Goal: Find contact information: Find contact information

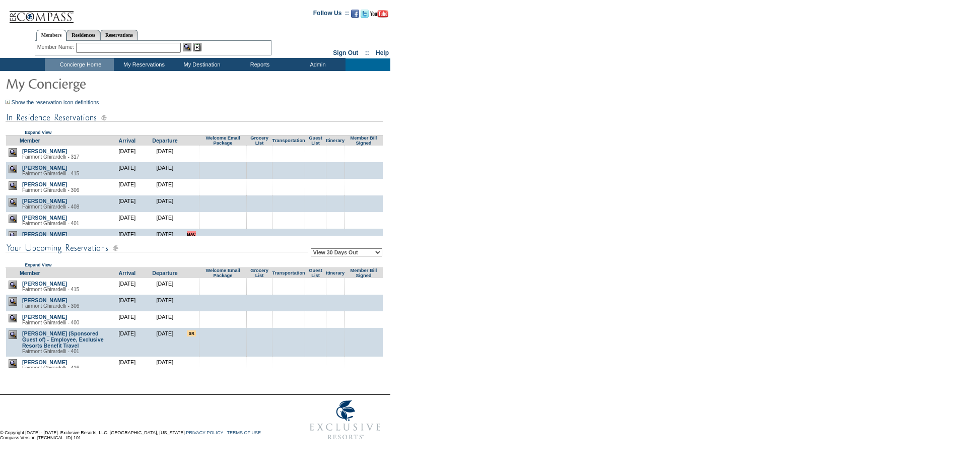
click at [345, 255] on select "View 30 Days Out View 60 Days Out View 90 Days Out" at bounding box center [346, 252] width 71 height 8
select select "90"
click at [312, 250] on select "View 30 Days Out View 60 Days Out View 90 Days Out" at bounding box center [346, 252] width 71 height 8
click at [496, 204] on form "Follow Us ::" at bounding box center [481, 224] width 963 height 443
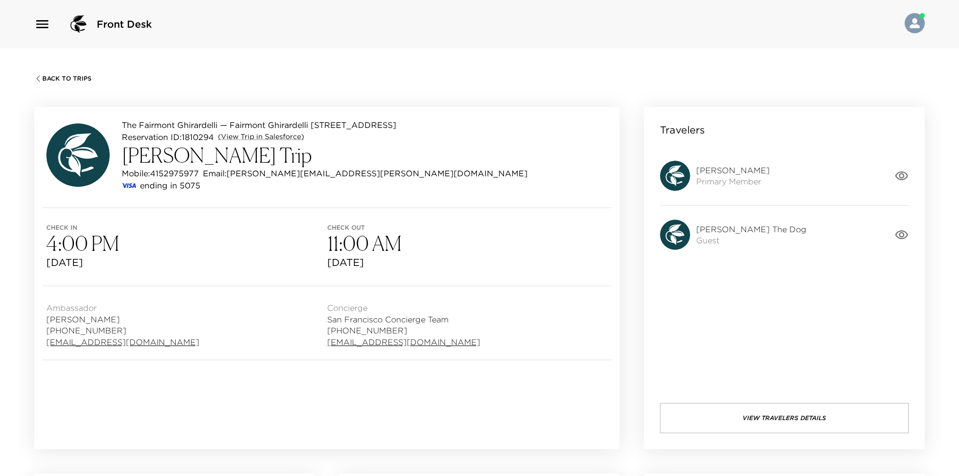
drag, startPoint x: 720, startPoint y: 321, endPoint x: 697, endPoint y: 320, distance: 23.7
click at [697, 320] on div "Travelers Fred Berkowitz Primary Member Frankie The Dog Guest View Travelers De…" at bounding box center [784, 278] width 281 height 342
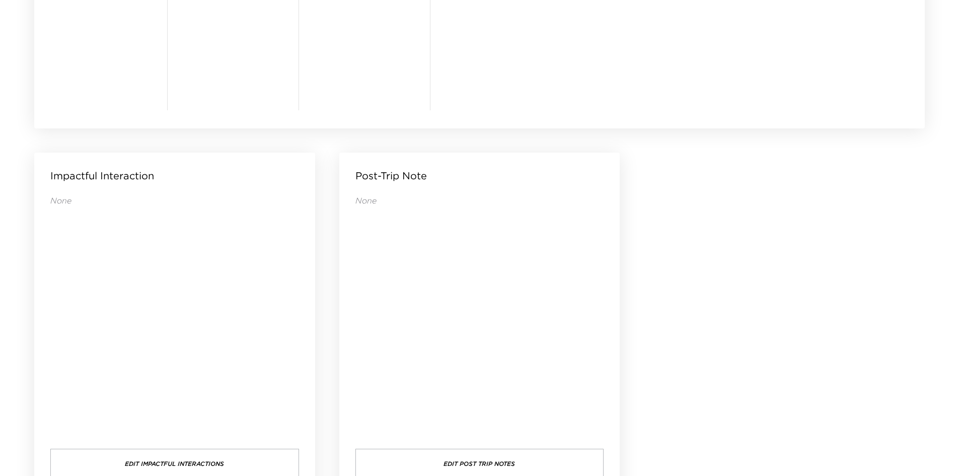
scroll to position [970, 0]
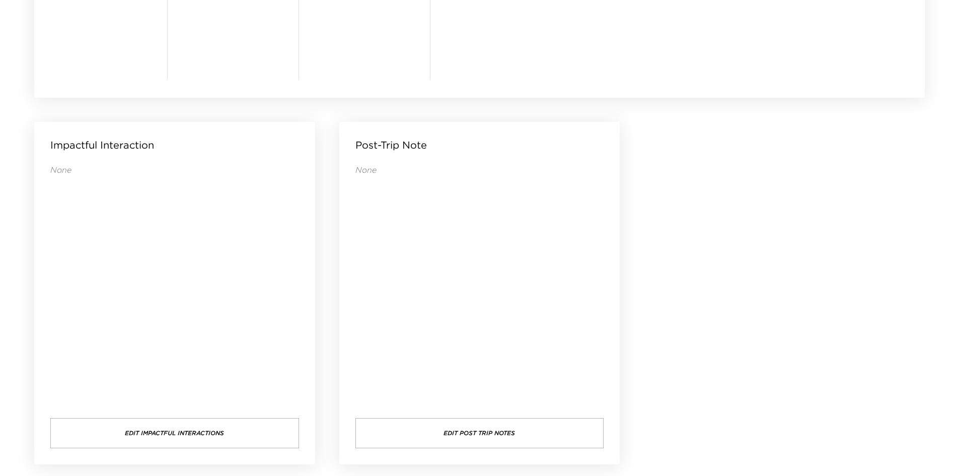
drag, startPoint x: 728, startPoint y: 272, endPoint x: 703, endPoint y: 250, distance: 32.8
drag, startPoint x: 664, startPoint y: 224, endPoint x: 558, endPoint y: 152, distance: 127.6
drag, startPoint x: 727, startPoint y: 220, endPoint x: 661, endPoint y: 199, distance: 69.3
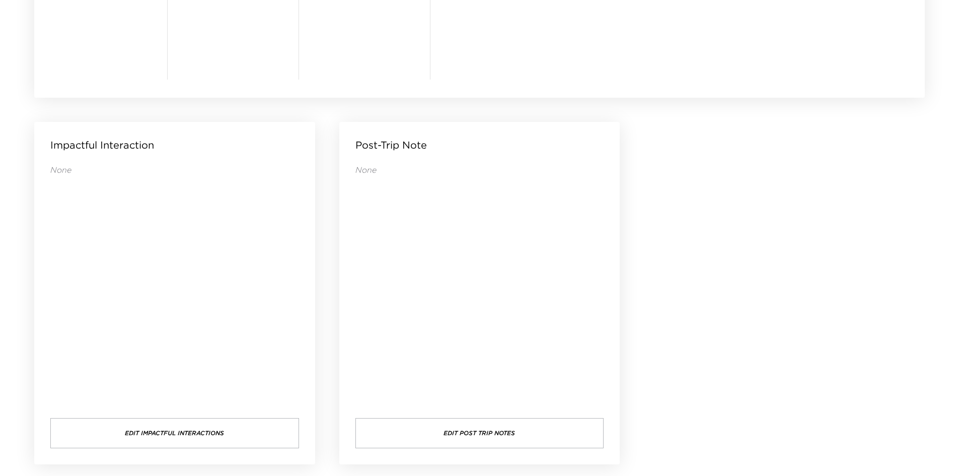
drag, startPoint x: 690, startPoint y: 197, endPoint x: 683, endPoint y: 195, distance: 7.3
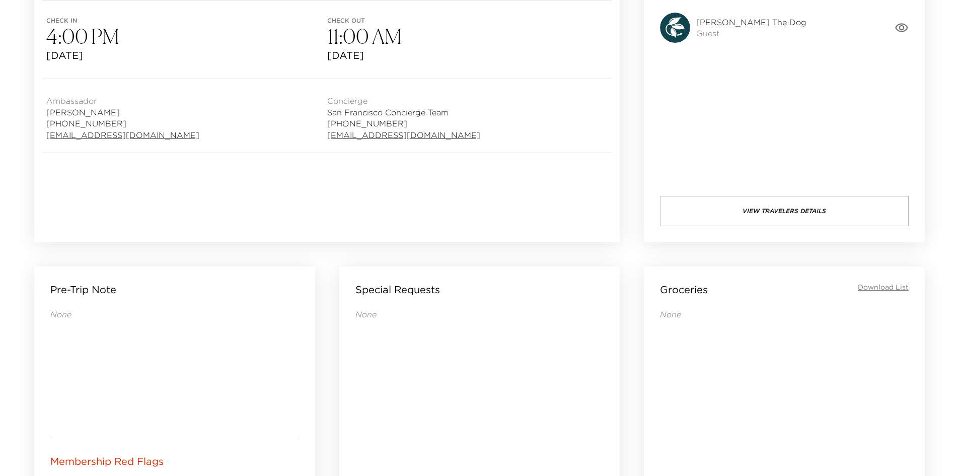
scroll to position [63, 0]
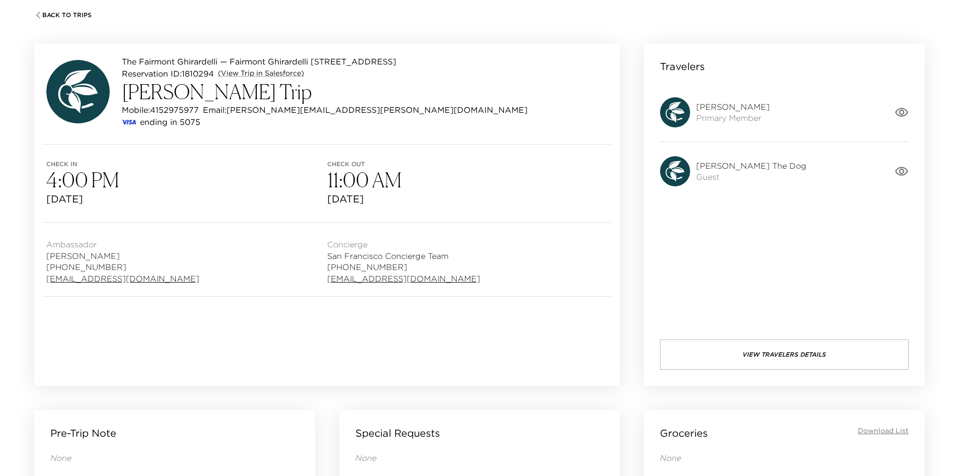
drag, startPoint x: 713, startPoint y: 230, endPoint x: 701, endPoint y: 195, distance: 36.5
click at [697, 222] on div "Travelers [PERSON_NAME] Primary Member [PERSON_NAME] The Dog Guest View Travele…" at bounding box center [784, 214] width 281 height 342
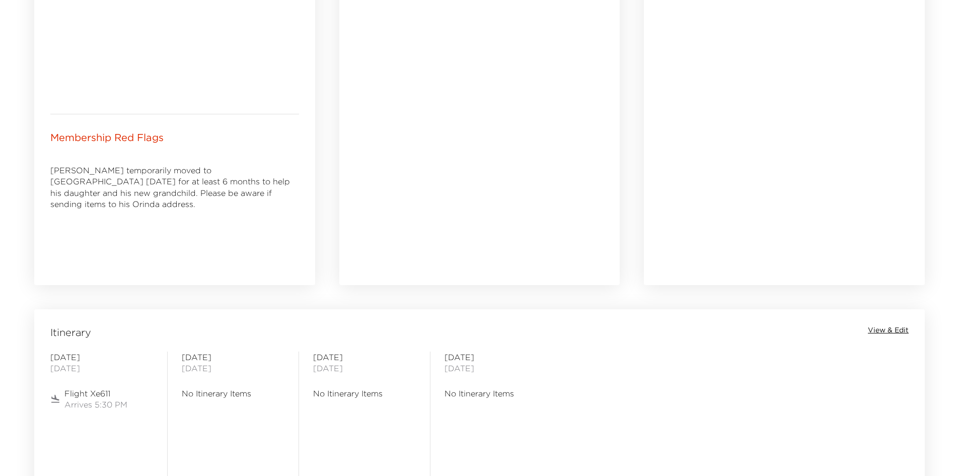
scroll to position [919, 0]
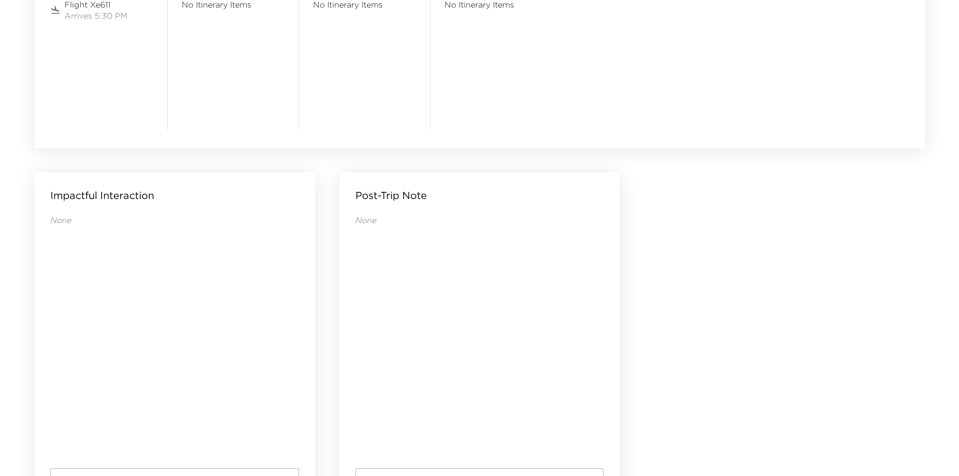
drag, startPoint x: 672, startPoint y: 244, endPoint x: 658, endPoint y: 226, distance: 22.6
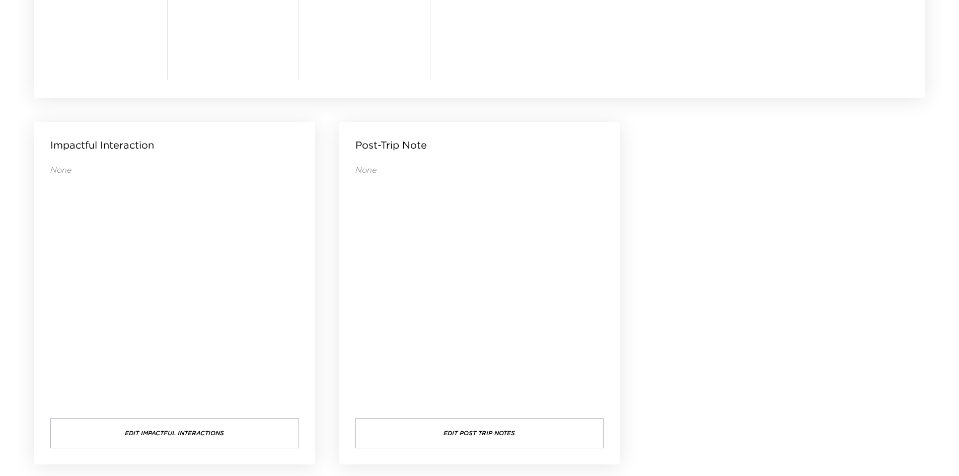
drag, startPoint x: 662, startPoint y: 242, endPoint x: 651, endPoint y: 236, distance: 11.7
drag, startPoint x: 674, startPoint y: 240, endPoint x: 656, endPoint y: 241, distance: 18.2
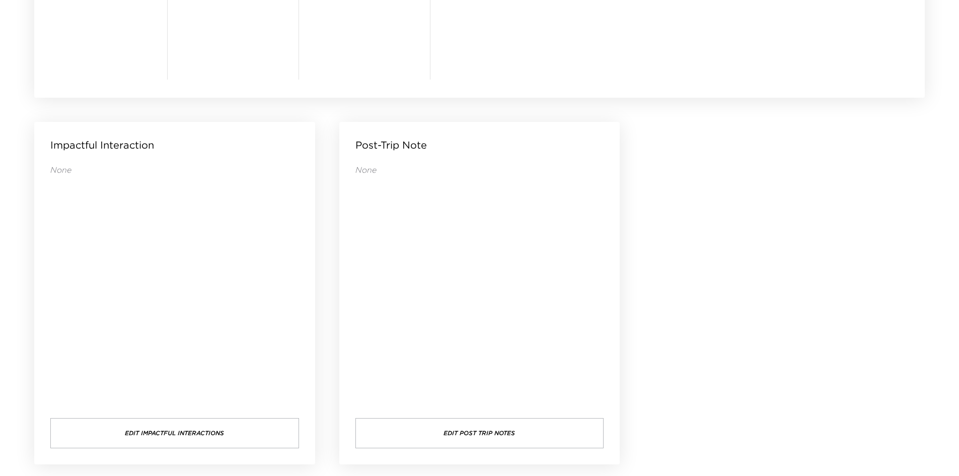
drag, startPoint x: 652, startPoint y: 242, endPoint x: 646, endPoint y: 242, distance: 6.0
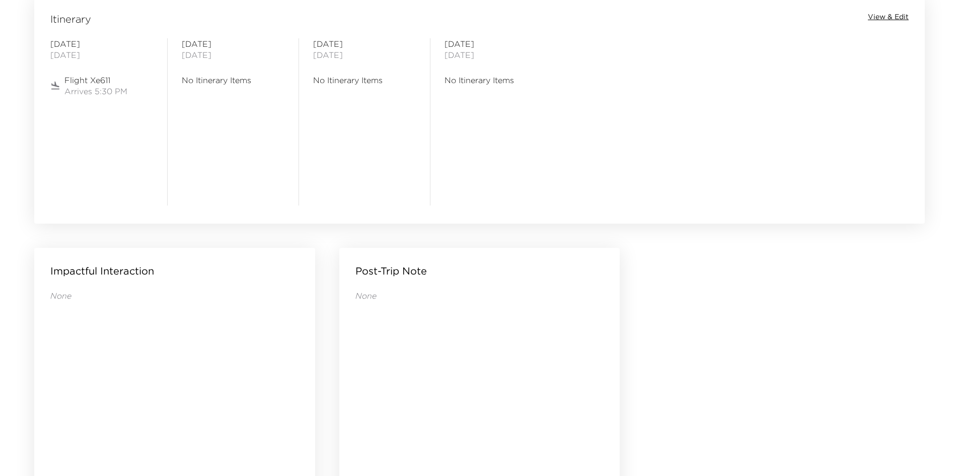
scroll to position [718, 0]
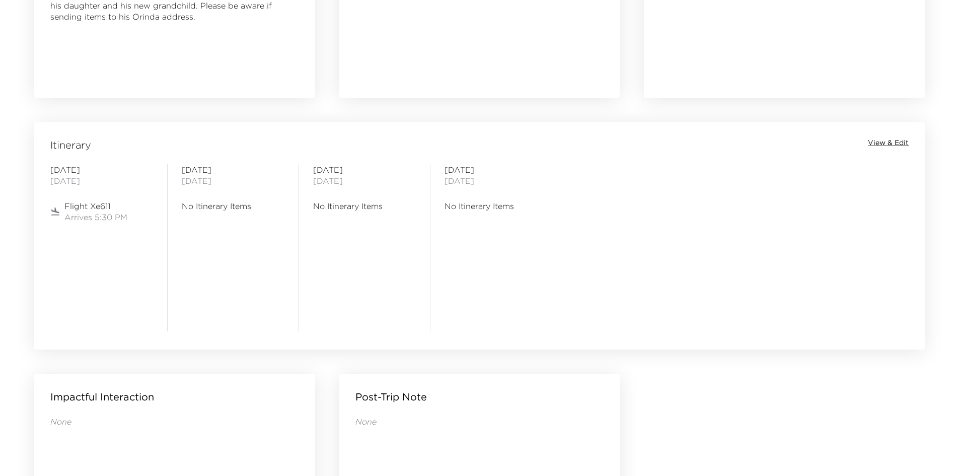
click at [79, 206] on span "Flight Xe611" at bounding box center [95, 205] width 63 height 11
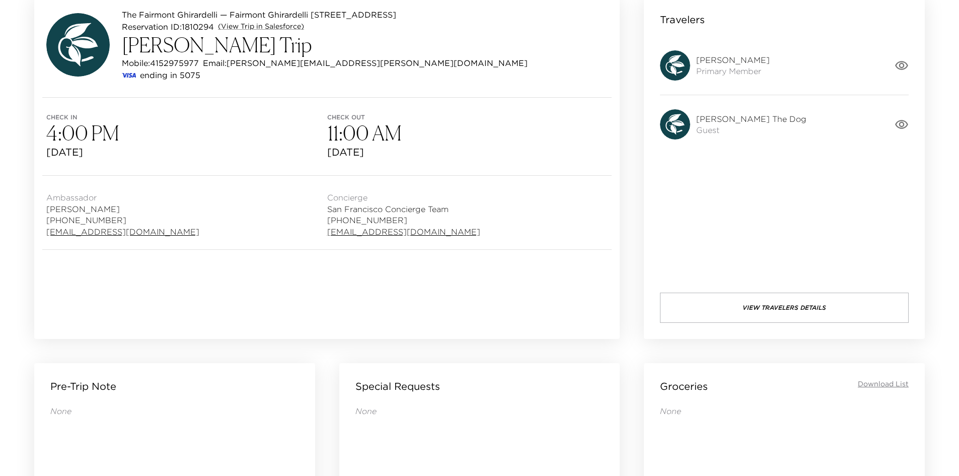
scroll to position [63, 0]
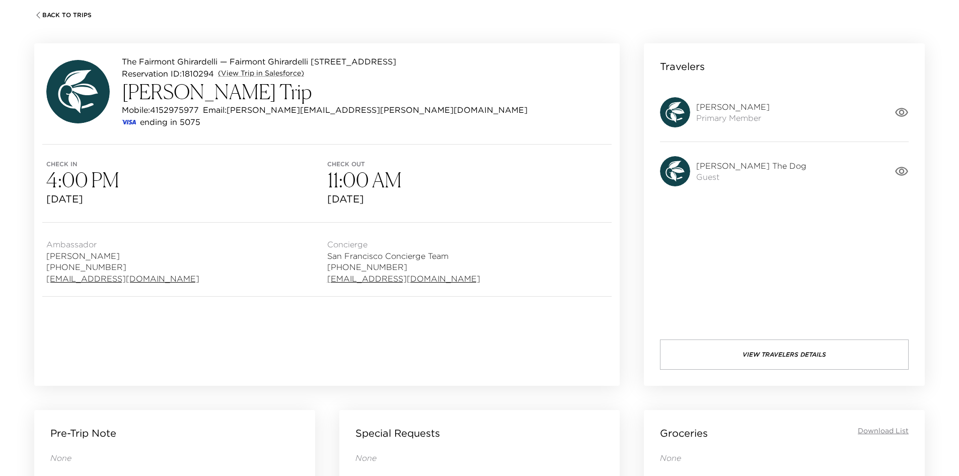
drag, startPoint x: 347, startPoint y: 308, endPoint x: 278, endPoint y: 298, distance: 70.2
click at [263, 303] on div "The Fairmont Ghirardelli — Fairmont Ghirardelli 415 San Francisco - Fairmont He…" at bounding box center [327, 214] width 586 height 342
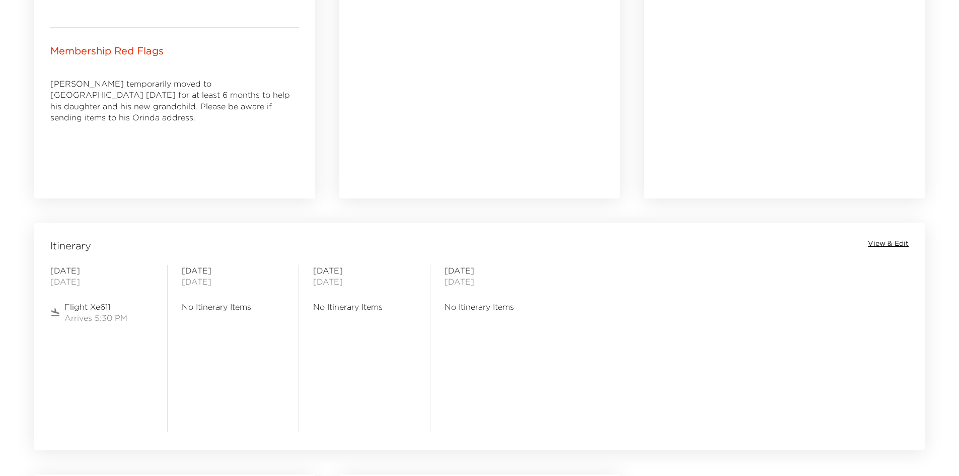
click at [900, 241] on span "View & Edit" at bounding box center [888, 244] width 41 height 10
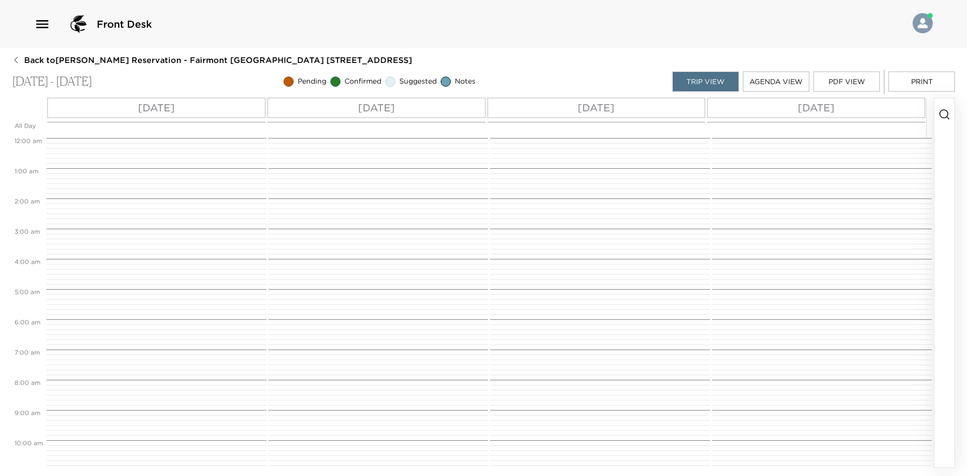
scroll to position [389, 0]
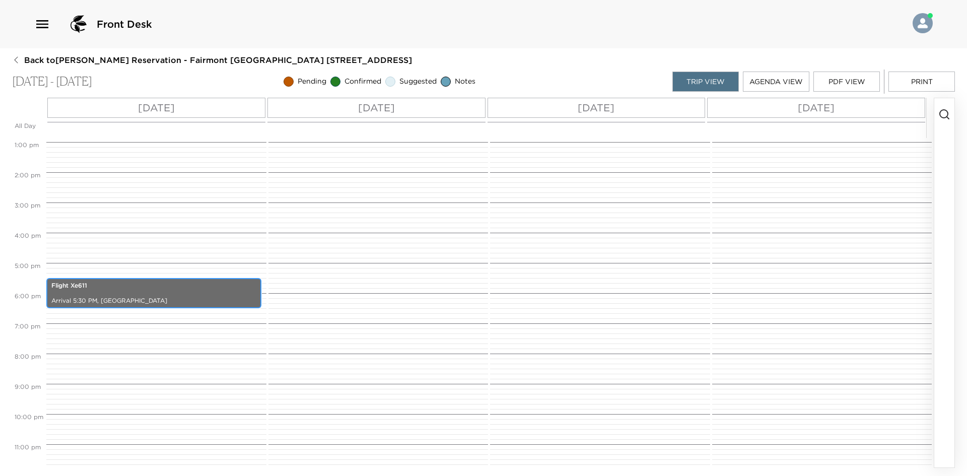
click at [122, 288] on p "Flight Xe611" at bounding box center [153, 285] width 205 height 9
click at [119, 288] on p "Flight Xe611" at bounding box center [153, 285] width 205 height 9
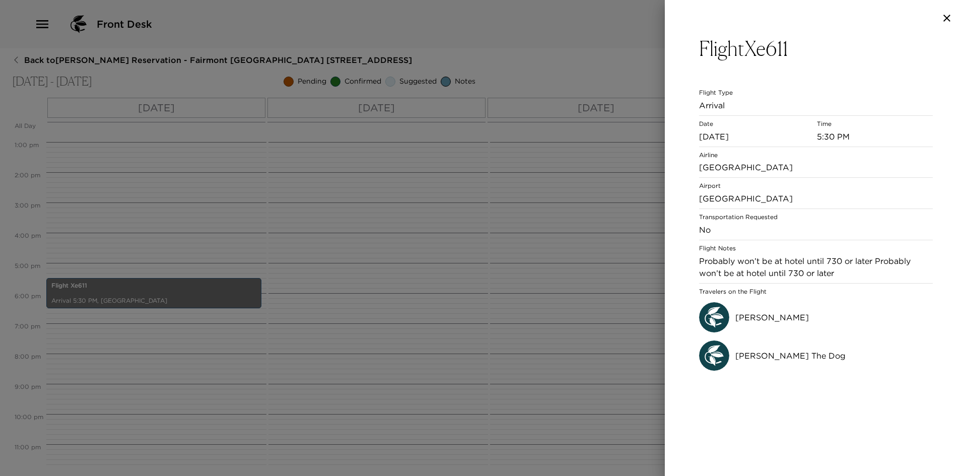
click at [499, 230] on div at bounding box center [483, 238] width 967 height 476
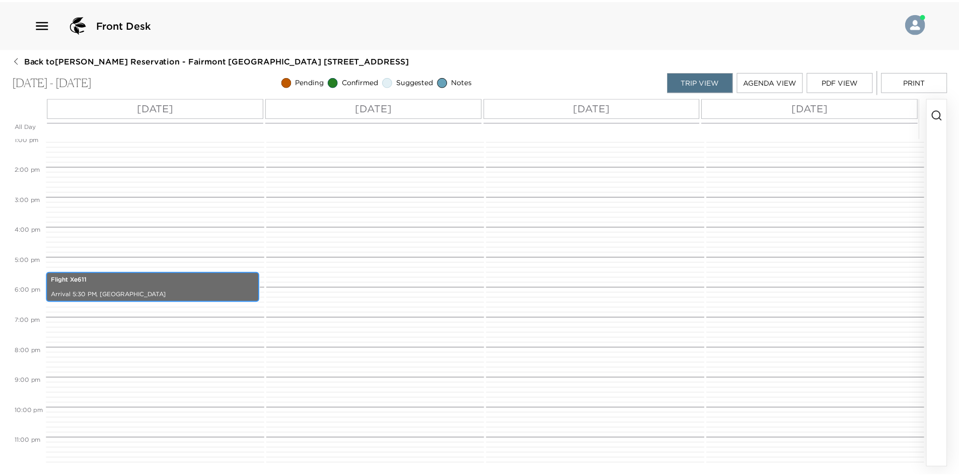
scroll to position [396, 0]
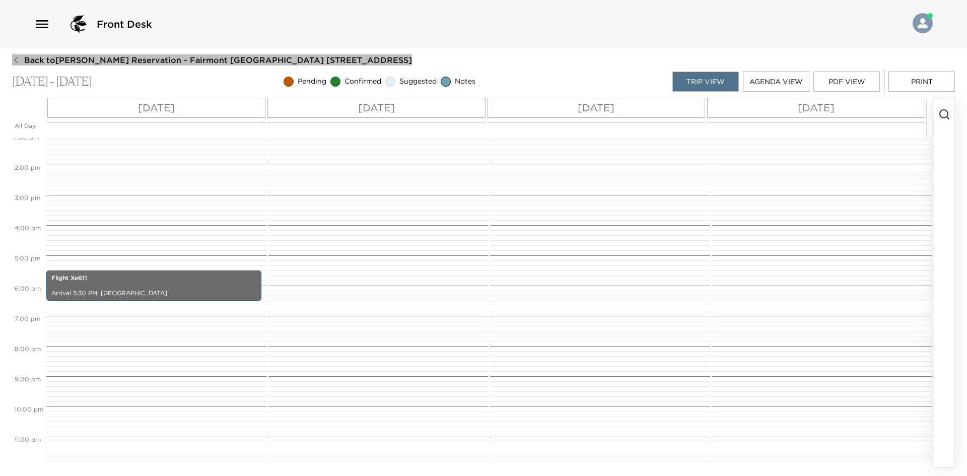
click at [15, 55] on button "Back to Fred Berkowitz Reservation - Fairmont Ghirardelli 415 San Francisco - F…" at bounding box center [212, 59] width 400 height 11
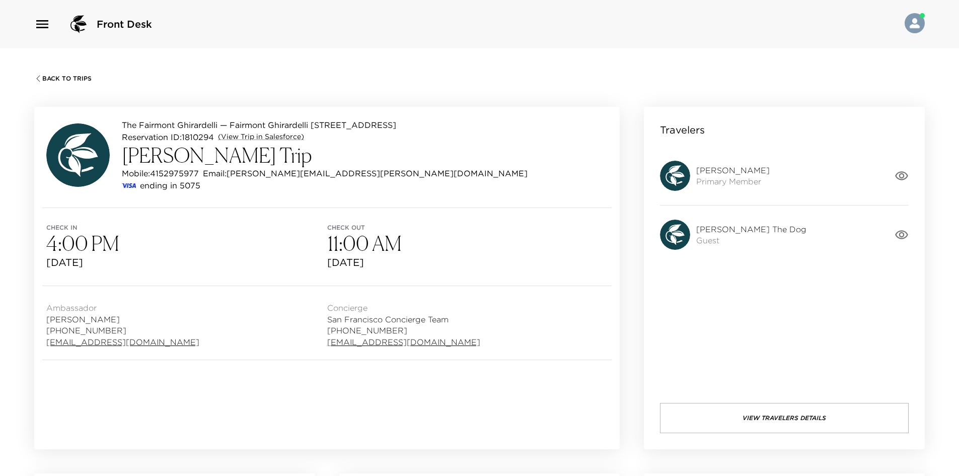
click at [770, 413] on button "View Travelers Details" at bounding box center [784, 418] width 249 height 30
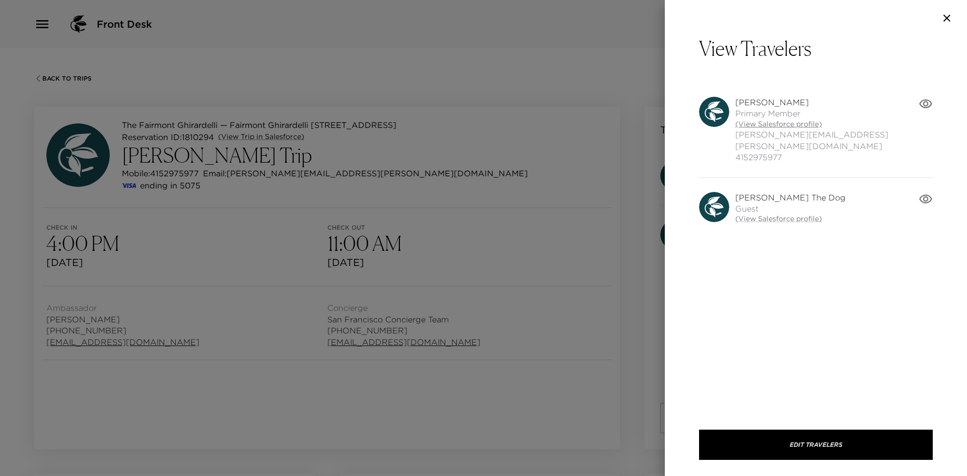
click at [761, 122] on link "(View Salesforce profile)" at bounding box center [826, 124] width 183 height 10
click at [536, 287] on div at bounding box center [483, 238] width 967 height 476
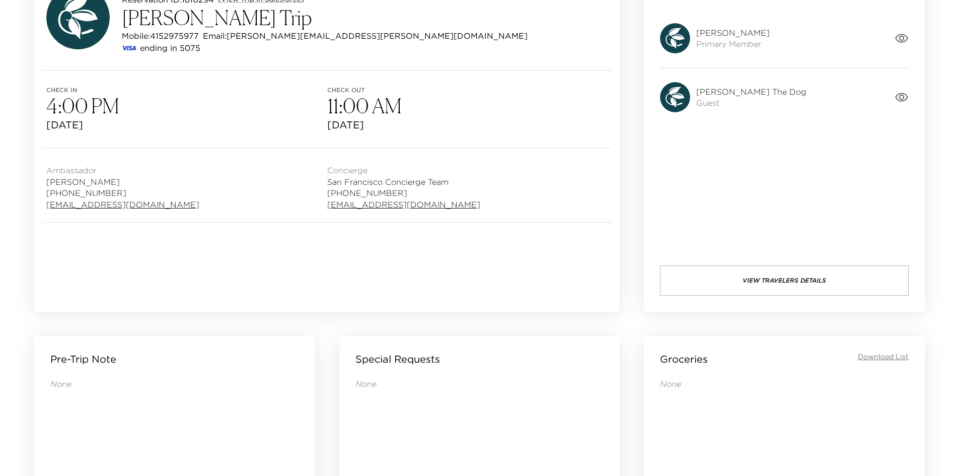
scroll to position [13, 0]
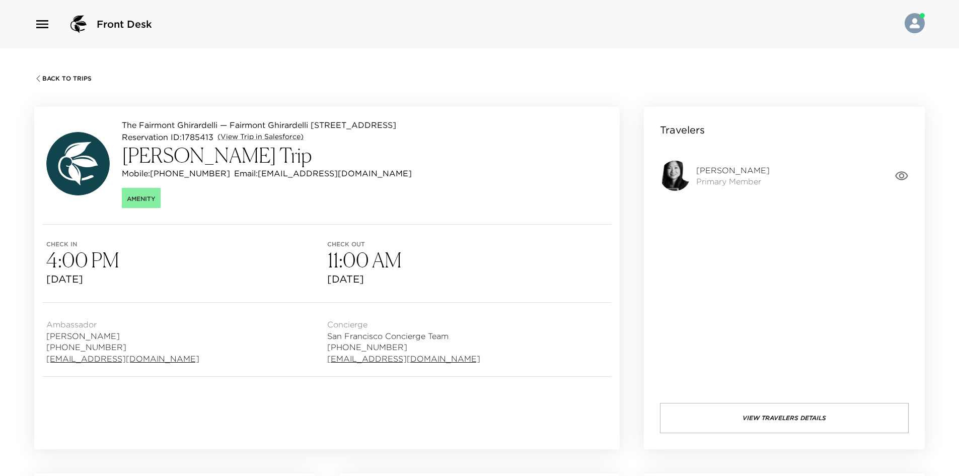
click at [746, 413] on button "View Travelers Details" at bounding box center [784, 418] width 249 height 30
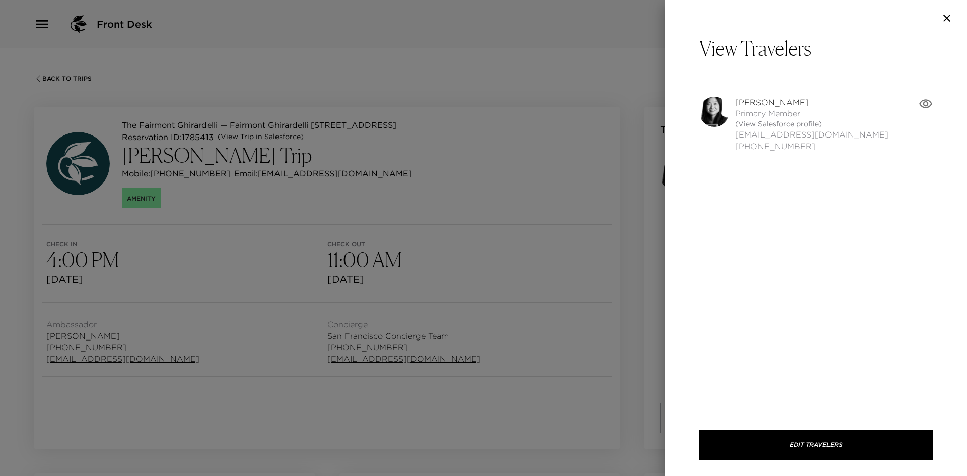
click at [760, 126] on link "(View Salesforce profile)" at bounding box center [811, 124] width 153 height 10
click at [387, 275] on div at bounding box center [483, 238] width 967 height 476
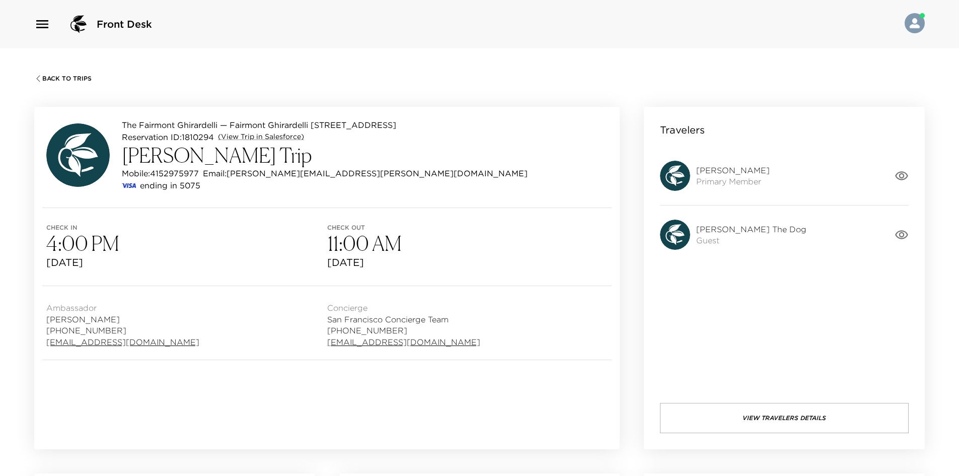
scroll to position [13, 0]
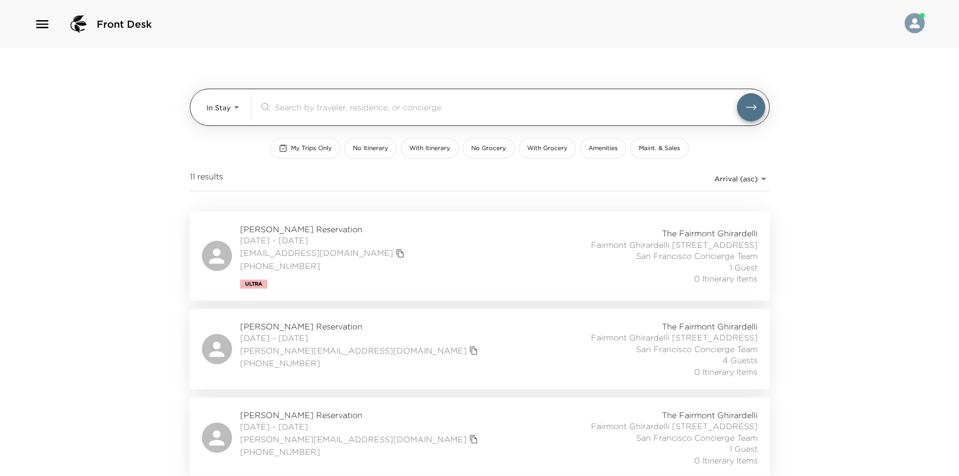
click at [208, 111] on body "Front Desk In Stay In-Stay ​ My Trips Only No Itinerary With Itinerary No Groce…" at bounding box center [479, 238] width 959 height 476
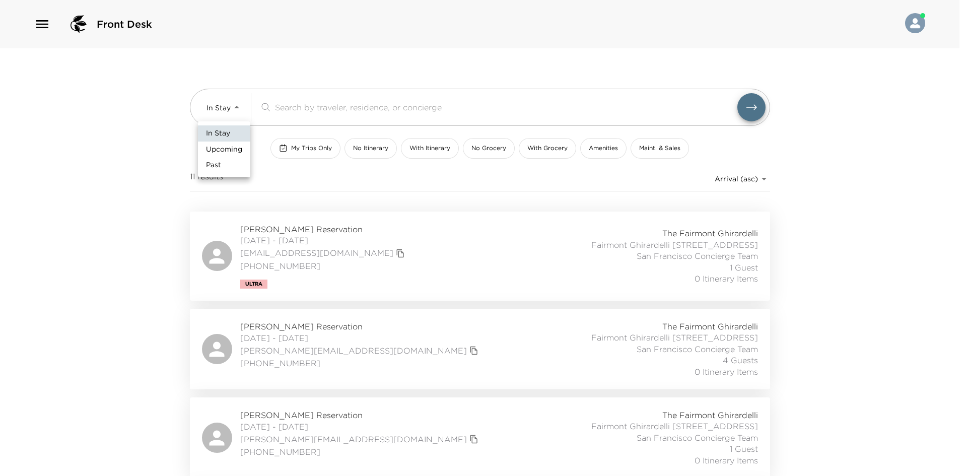
click at [214, 153] on span "Upcoming" at bounding box center [224, 149] width 36 height 10
type input "Upcoming"
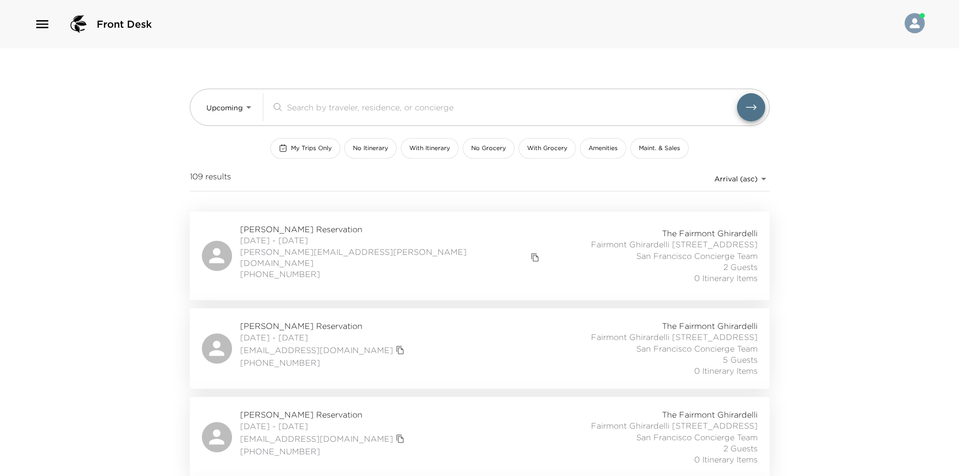
click at [422, 253] on div "[PERSON_NAME] Reservation [DATE] - [DATE] [PERSON_NAME][EMAIL_ADDRESS][PERSON_N…" at bounding box center [480, 256] width 556 height 64
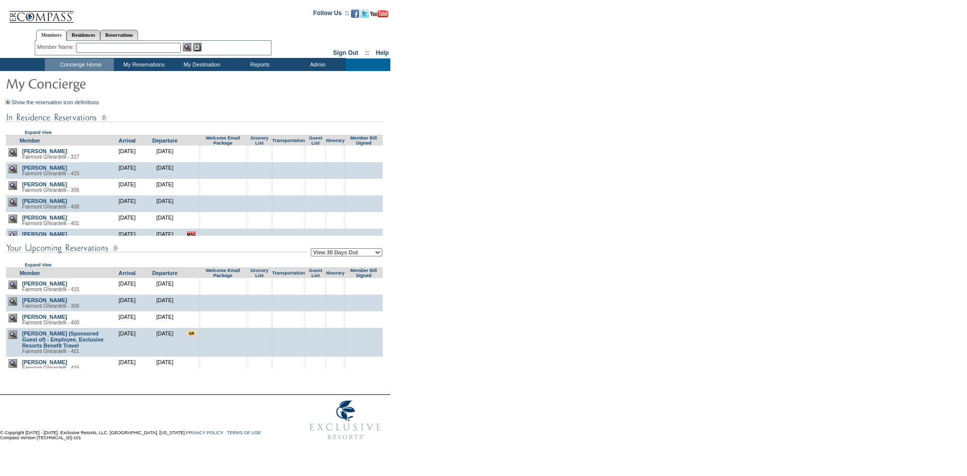
click at [331, 252] on select "View 30 Days Out View 60 Days Out View 90 Days Out" at bounding box center [346, 252] width 71 height 8
select select "90"
click at [312, 250] on select "View 30 Days Out View 60 Days Out View 90 Days Out" at bounding box center [346, 252] width 71 height 8
click at [535, 271] on form "Follow Us ::" at bounding box center [481, 224] width 963 height 443
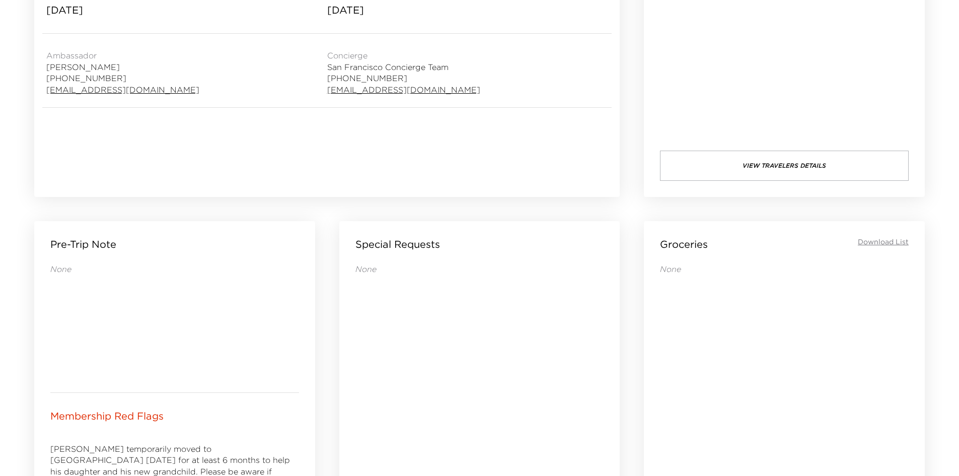
scroll to position [554, 0]
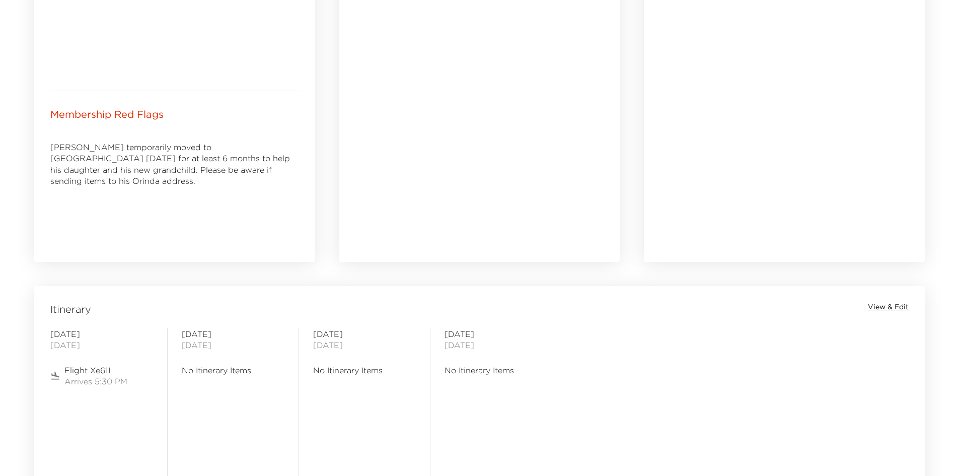
drag, startPoint x: 409, startPoint y: 202, endPoint x: 365, endPoint y: 188, distance: 46.5
click at [365, 188] on div "None" at bounding box center [479, 98] width 249 height 272
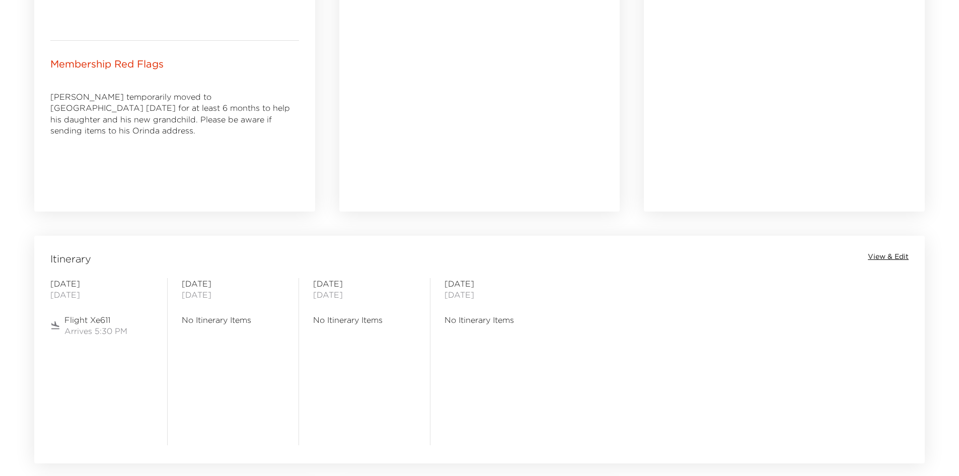
drag, startPoint x: 310, startPoint y: 394, endPoint x: 294, endPoint y: 390, distance: 16.6
click at [297, 391] on div "[DATE] No Itinerary Items" at bounding box center [232, 361] width 131 height 167
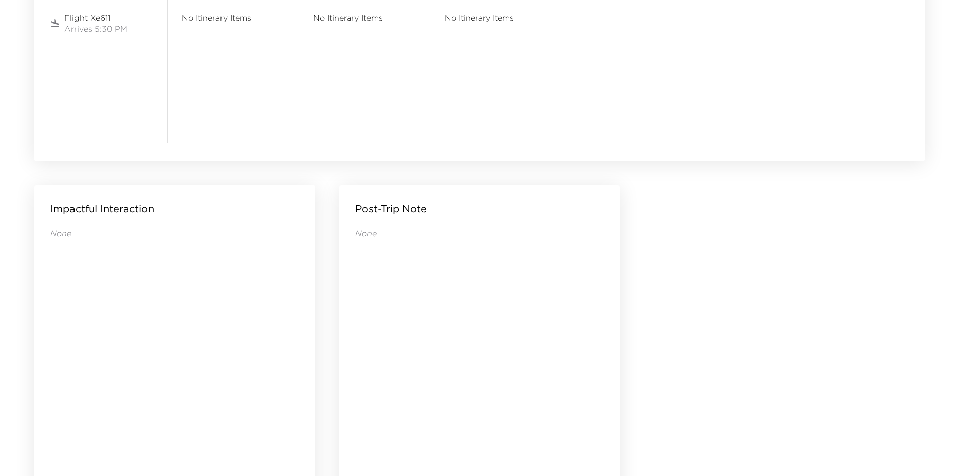
drag, startPoint x: 251, startPoint y: 279, endPoint x: 224, endPoint y: 292, distance: 30.0
click at [225, 292] on div "None" at bounding box center [174, 345] width 249 height 234
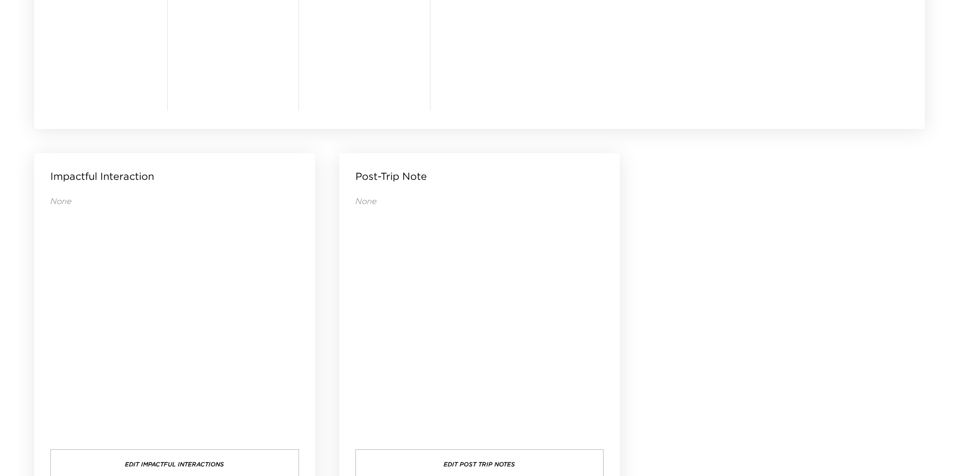
scroll to position [970, 0]
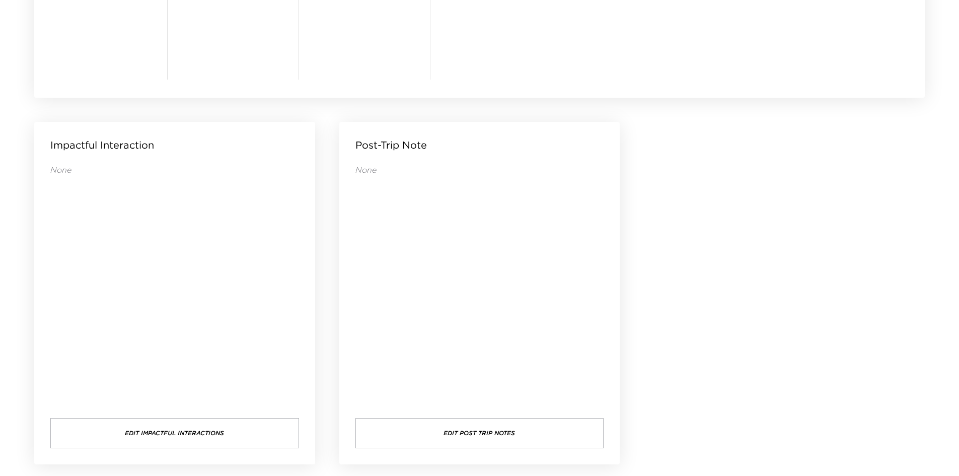
drag, startPoint x: 224, startPoint y: 292, endPoint x: 211, endPoint y: 295, distance: 12.5
drag, startPoint x: 211, startPoint y: 295, endPoint x: 153, endPoint y: 293, distance: 58.4
click at [154, 293] on div "None" at bounding box center [174, 281] width 249 height 234
drag, startPoint x: 153, startPoint y: 294, endPoint x: 147, endPoint y: 298, distance: 7.3
click at [149, 298] on div "None" at bounding box center [174, 281] width 249 height 234
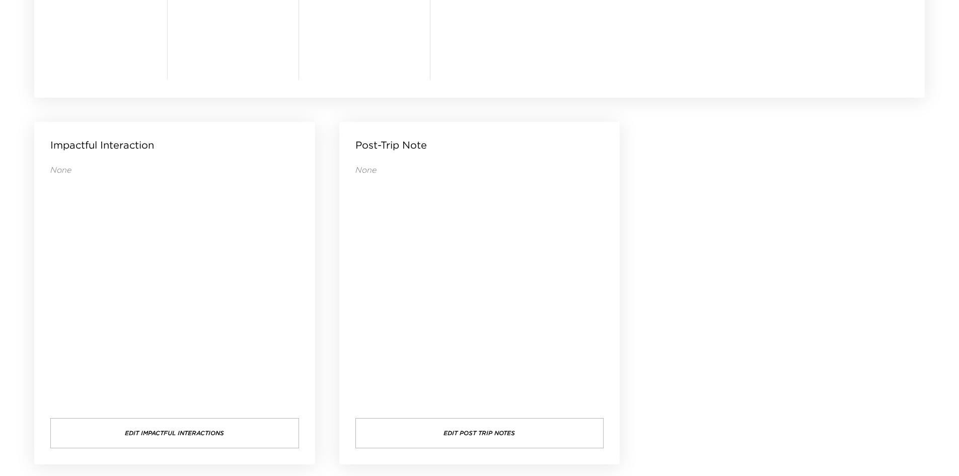
drag, startPoint x: 142, startPoint y: 299, endPoint x: 131, endPoint y: 302, distance: 11.4
click at [131, 302] on div "None" at bounding box center [174, 281] width 249 height 234
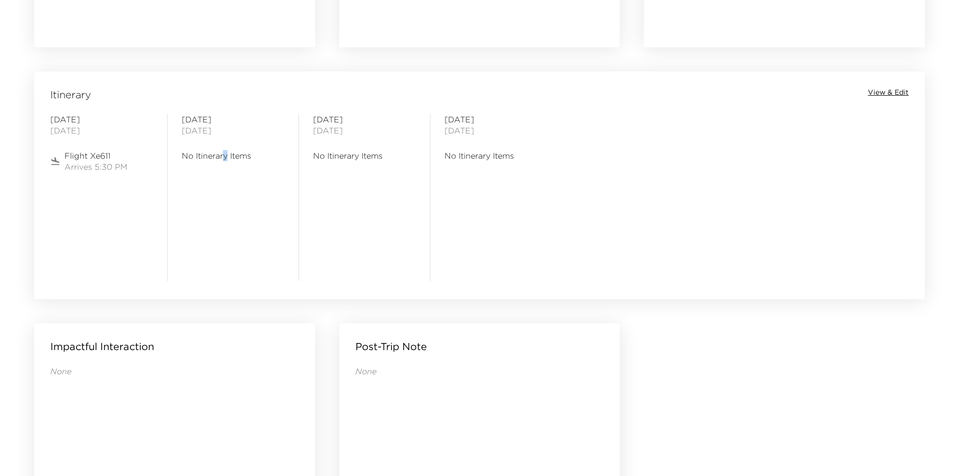
drag, startPoint x: 316, startPoint y: 289, endPoint x: 225, endPoint y: 285, distance: 91.2
click at [225, 285] on div "Itinerary View & Edit [DATE] Flight Xe611 Arrives 5:30 PM [DATE] No Itinerary I…" at bounding box center [479, 178] width 891 height 214
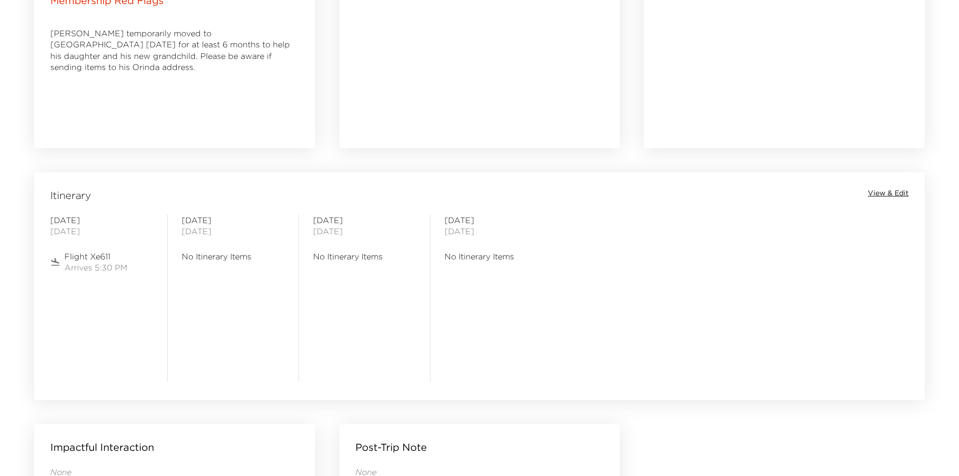
drag, startPoint x: 276, startPoint y: 349, endPoint x: 224, endPoint y: 341, distance: 52.9
click at [224, 341] on div "[DATE] No Itinerary Items" at bounding box center [233, 297] width 103 height 167
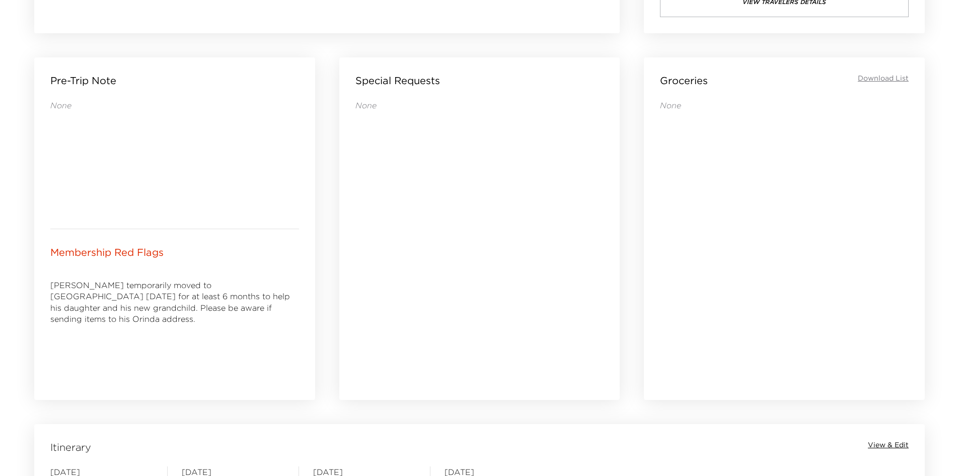
drag, startPoint x: 439, startPoint y: 265, endPoint x: 395, endPoint y: 267, distance: 44.4
click at [395, 267] on div "None" at bounding box center [479, 236] width 249 height 272
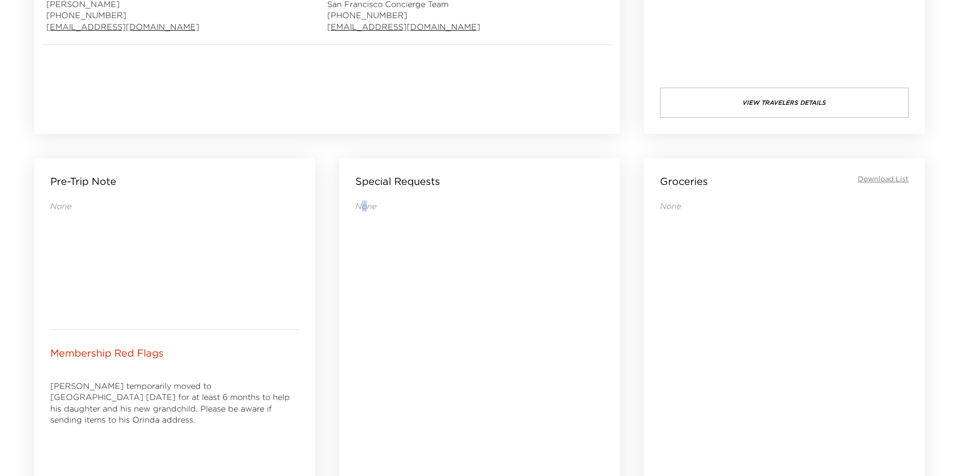
drag, startPoint x: 389, startPoint y: 304, endPoint x: 363, endPoint y: 305, distance: 25.7
click at [363, 305] on div "None" at bounding box center [479, 336] width 249 height 272
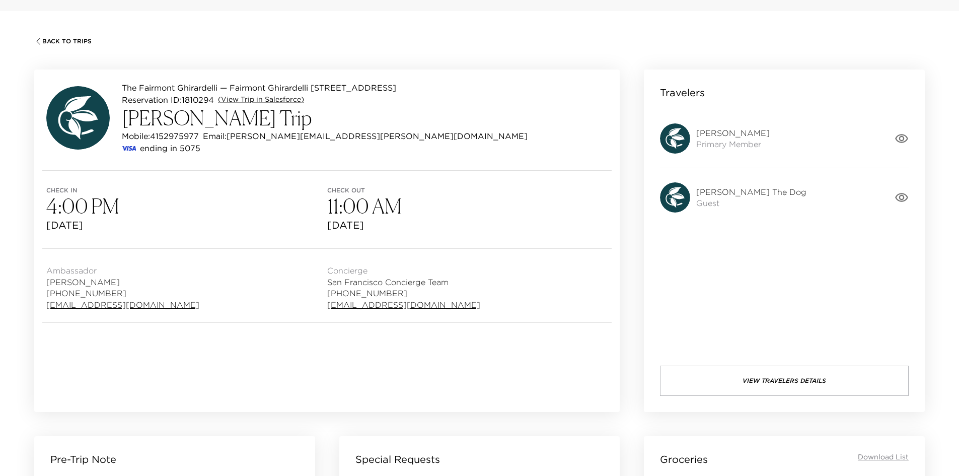
scroll to position [13, 0]
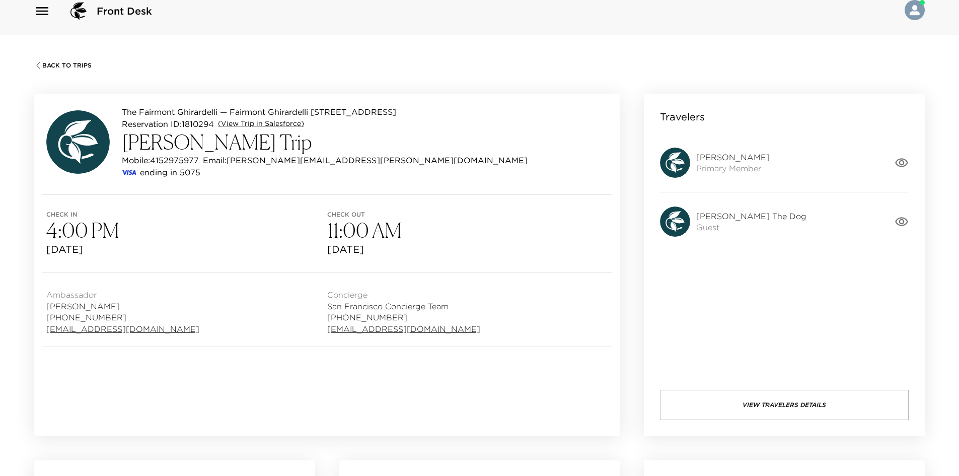
click at [747, 399] on button "View Travelers Details" at bounding box center [784, 405] width 249 height 30
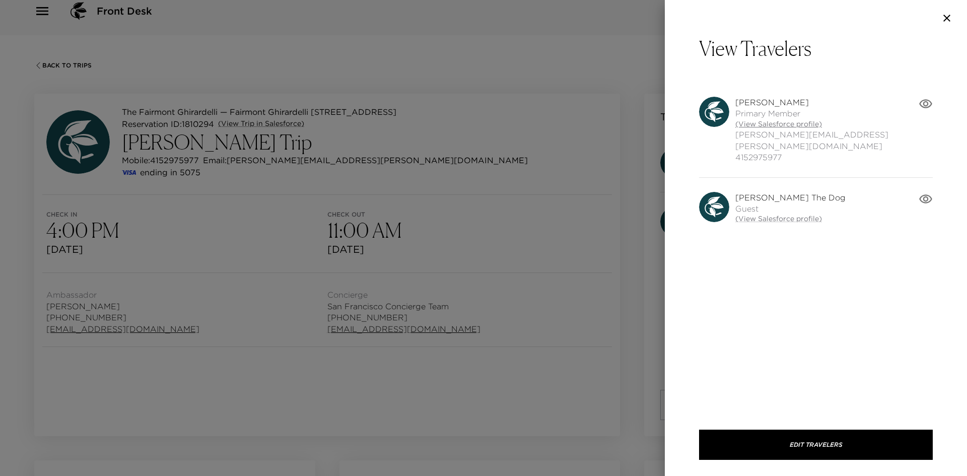
click at [758, 123] on link "(View Salesforce profile)" at bounding box center [826, 124] width 183 height 10
click at [459, 155] on div at bounding box center [483, 238] width 967 height 476
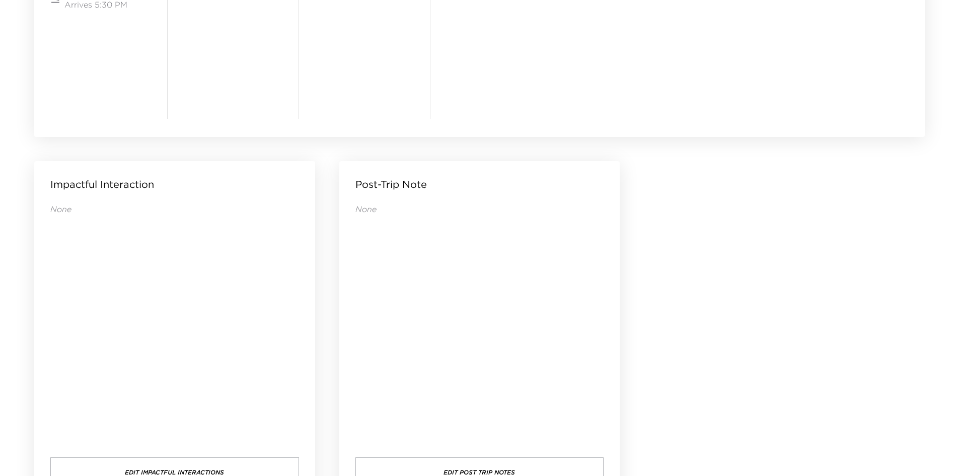
scroll to position [970, 0]
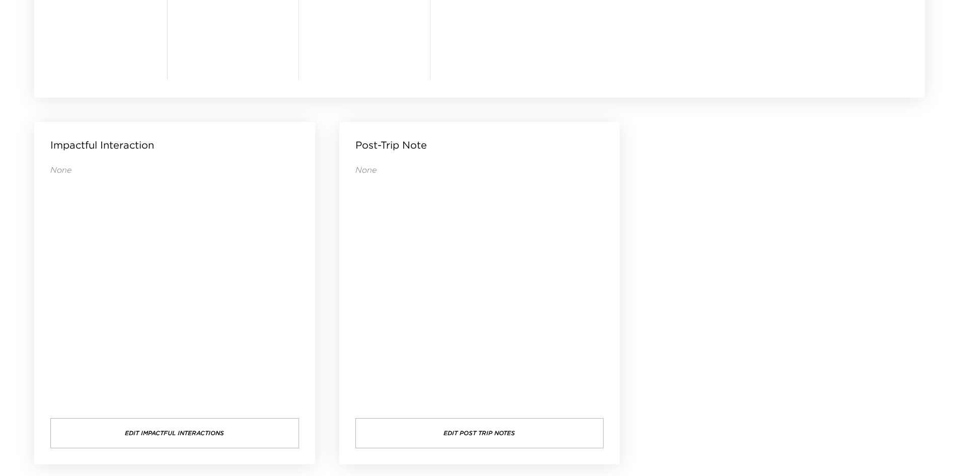
drag, startPoint x: 482, startPoint y: 239, endPoint x: 429, endPoint y: 236, distance: 52.9
click at [429, 236] on div "None" at bounding box center [479, 281] width 249 height 234
drag, startPoint x: 429, startPoint y: 236, endPoint x: 413, endPoint y: 236, distance: 16.1
drag, startPoint x: 413, startPoint y: 236, endPoint x: 399, endPoint y: 236, distance: 14.1
drag, startPoint x: 399, startPoint y: 236, endPoint x: 380, endPoint y: 247, distance: 21.7
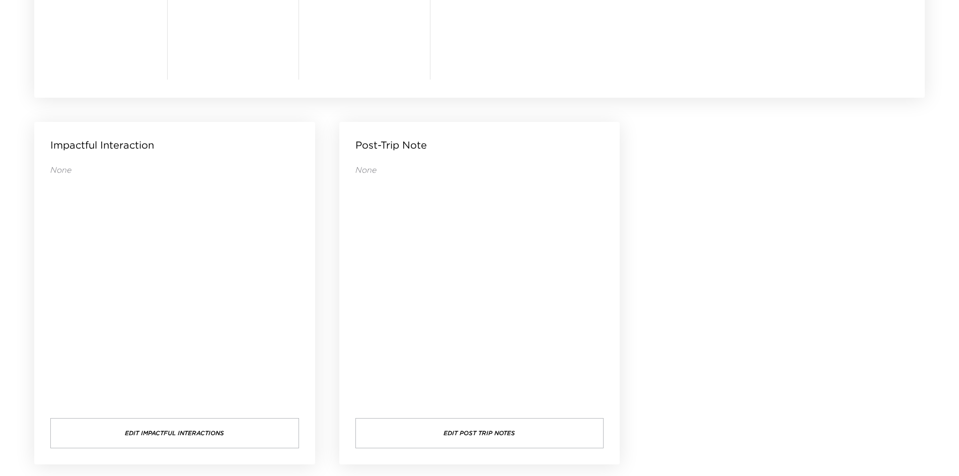
drag, startPoint x: 380, startPoint y: 247, endPoint x: 374, endPoint y: 252, distance: 8.3
click at [374, 252] on div "None" at bounding box center [479, 281] width 249 height 234
drag, startPoint x: 441, startPoint y: 296, endPoint x: 410, endPoint y: 291, distance: 31.6
click at [410, 291] on div "None" at bounding box center [479, 281] width 249 height 234
drag, startPoint x: 408, startPoint y: 291, endPoint x: 393, endPoint y: 287, distance: 15.4
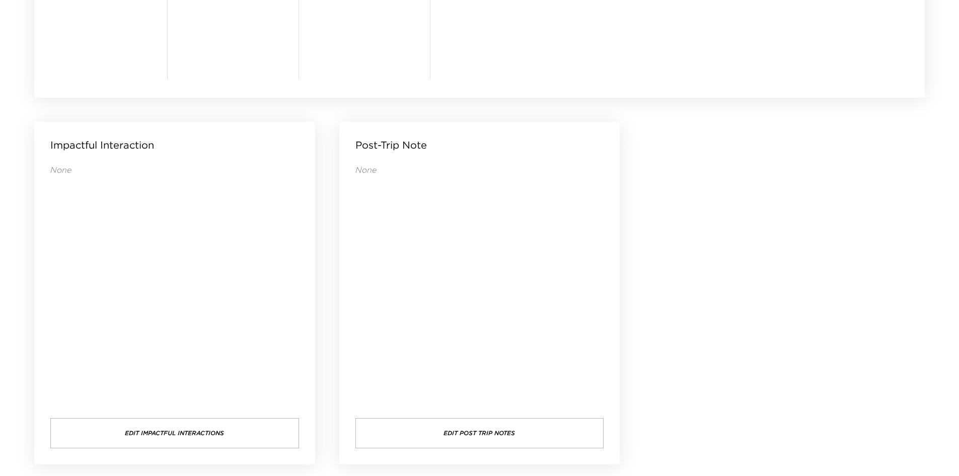
click at [393, 287] on div "None" at bounding box center [479, 281] width 249 height 234
drag, startPoint x: 391, startPoint y: 280, endPoint x: 381, endPoint y: 278, distance: 10.2
click at [381, 278] on div "None" at bounding box center [479, 281] width 249 height 234
click at [377, 277] on div "None" at bounding box center [479, 281] width 249 height 234
click at [376, 277] on div "None" at bounding box center [479, 281] width 249 height 234
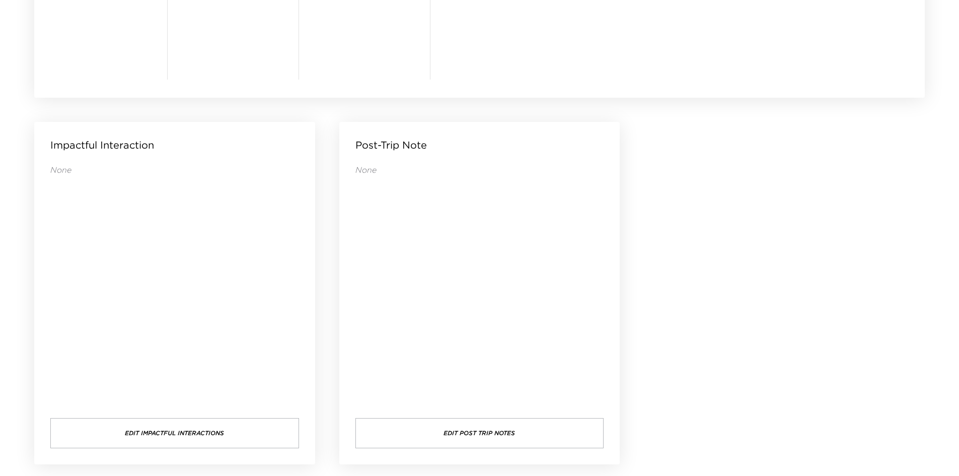
drag, startPoint x: 372, startPoint y: 280, endPoint x: 362, endPoint y: 287, distance: 11.9
click at [362, 287] on div "None" at bounding box center [479, 281] width 249 height 234
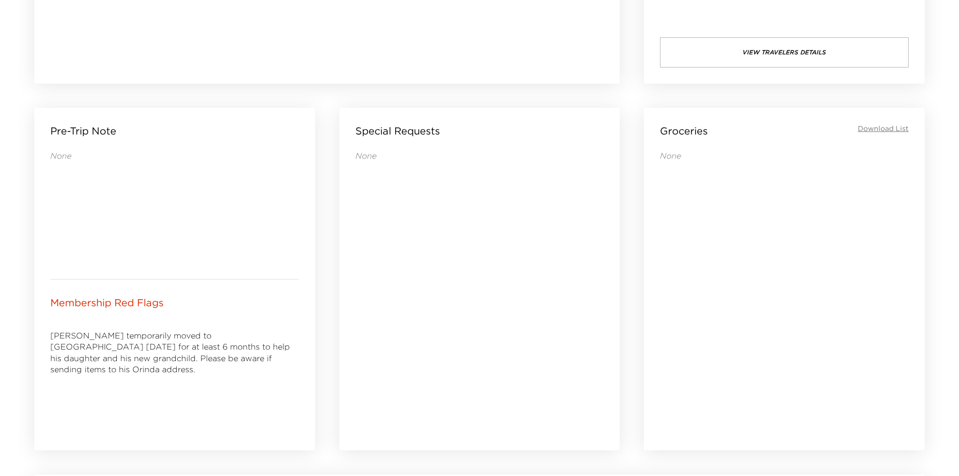
drag, startPoint x: 404, startPoint y: 345, endPoint x: 361, endPoint y: 346, distance: 43.3
click at [361, 346] on div "None" at bounding box center [479, 286] width 249 height 272
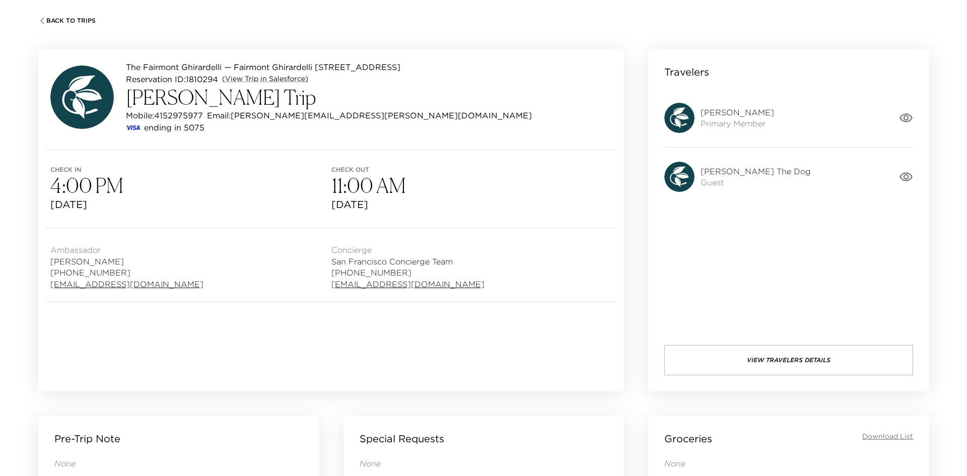
scroll to position [0, 0]
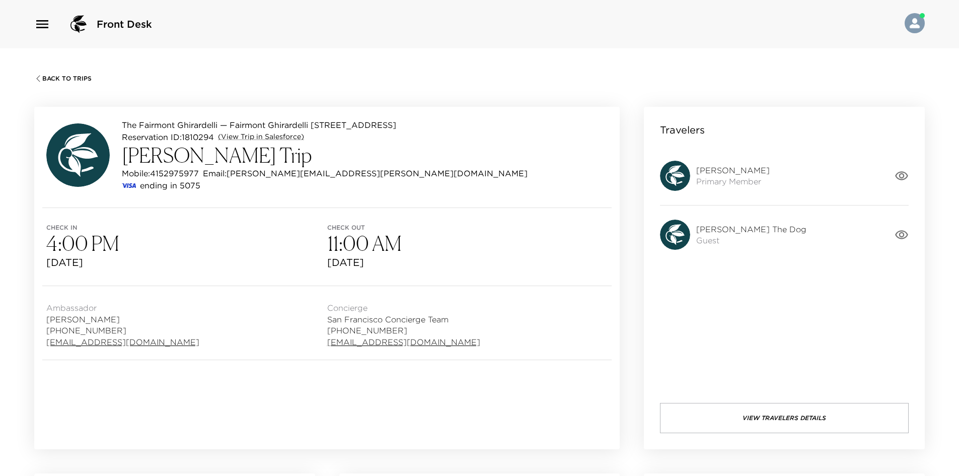
drag, startPoint x: 732, startPoint y: 318, endPoint x: 652, endPoint y: 319, distance: 79.1
click at [680, 315] on div "Travelers [PERSON_NAME] Primary Member [PERSON_NAME] The Dog Guest View Travele…" at bounding box center [784, 278] width 281 height 342
click at [903, 171] on icon "button" at bounding box center [902, 176] width 14 height 14
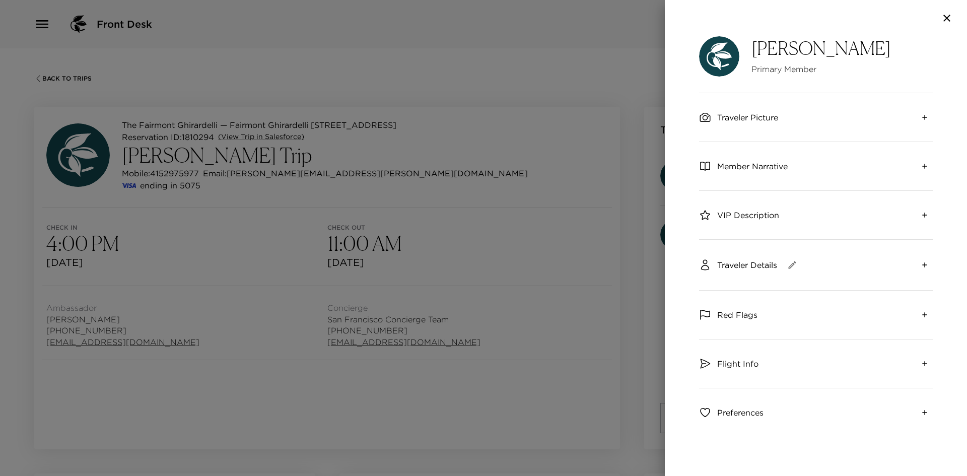
click at [586, 135] on div at bounding box center [483, 238] width 967 height 476
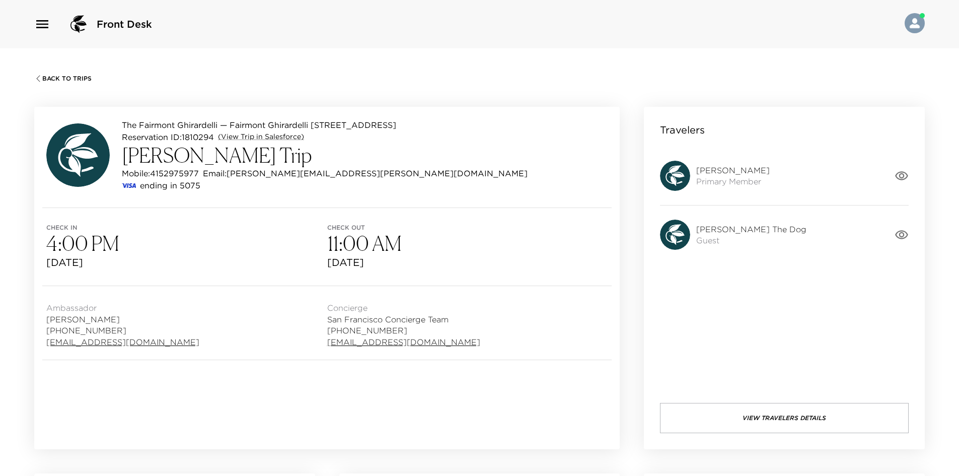
click at [744, 414] on button "View Travelers Details" at bounding box center [784, 418] width 249 height 30
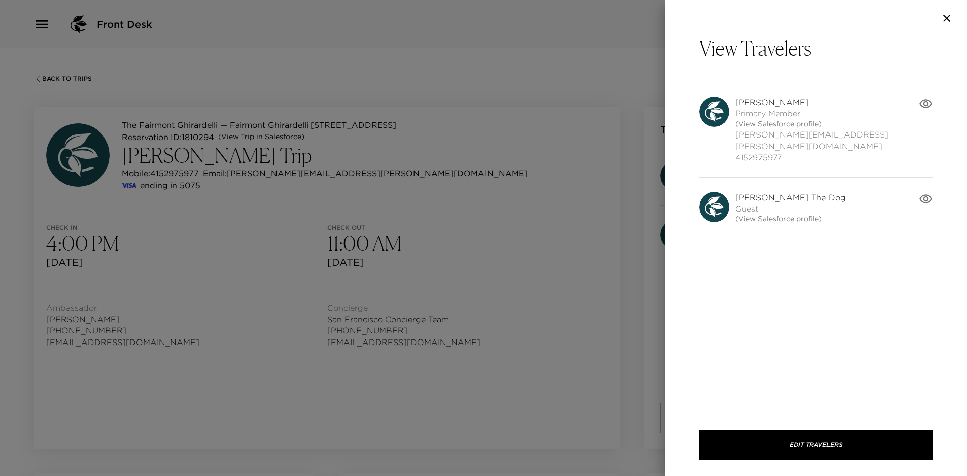
click at [760, 121] on link "(View Salesforce profile)" at bounding box center [826, 124] width 183 height 10
